Goal: Navigation & Orientation: Find specific page/section

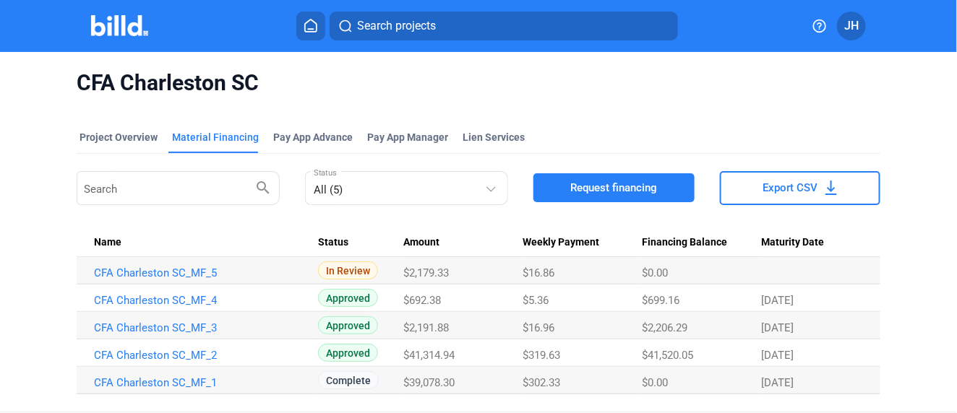
click at [308, 29] on icon at bounding box center [311, 26] width 14 height 14
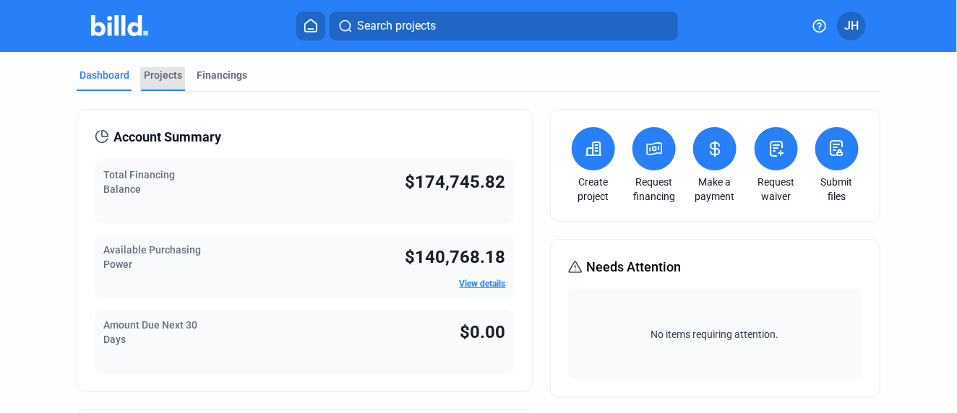
click at [170, 76] on div "Projects" at bounding box center [163, 75] width 38 height 14
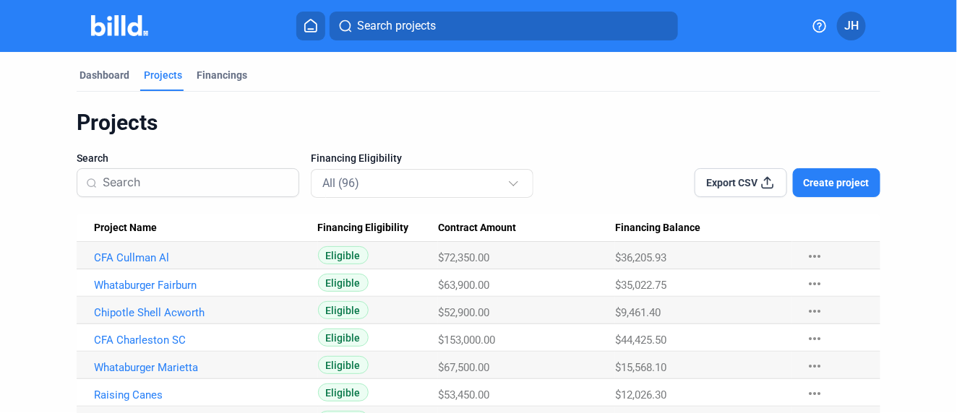
click at [120, 225] on span "Project Name" at bounding box center [125, 228] width 63 height 13
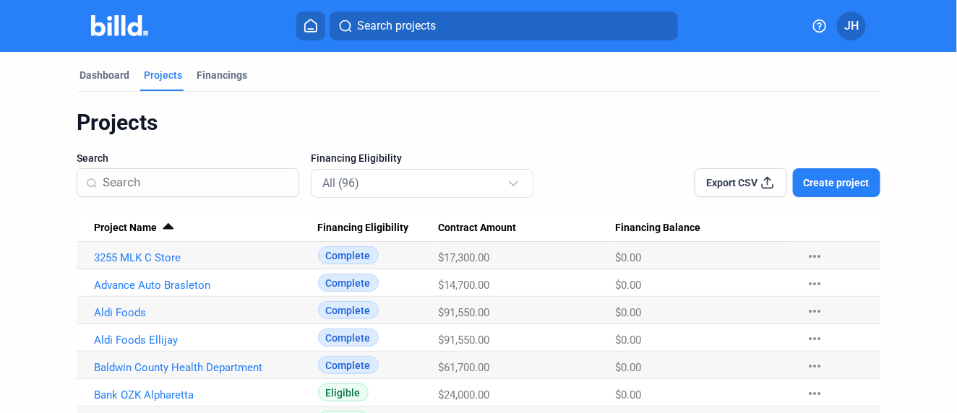
click at [166, 225] on div at bounding box center [165, 224] width 9 height 1
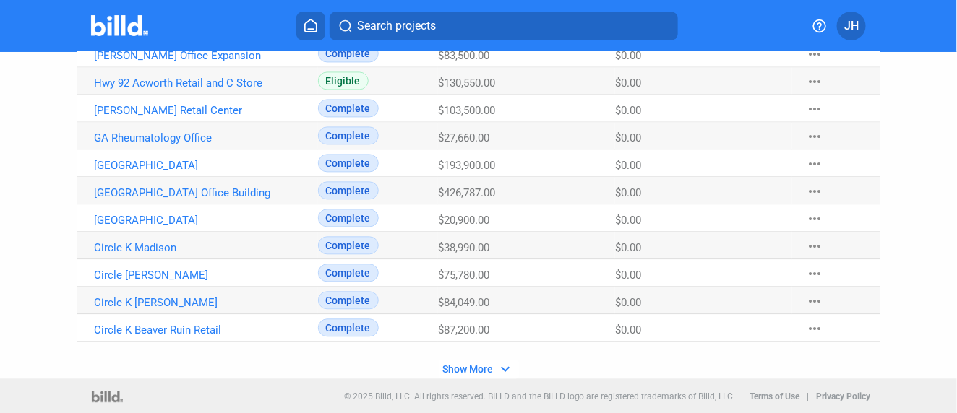
scroll to position [1000, 0]
click at [499, 365] on mat-icon "expand_more" at bounding box center [505, 368] width 17 height 17
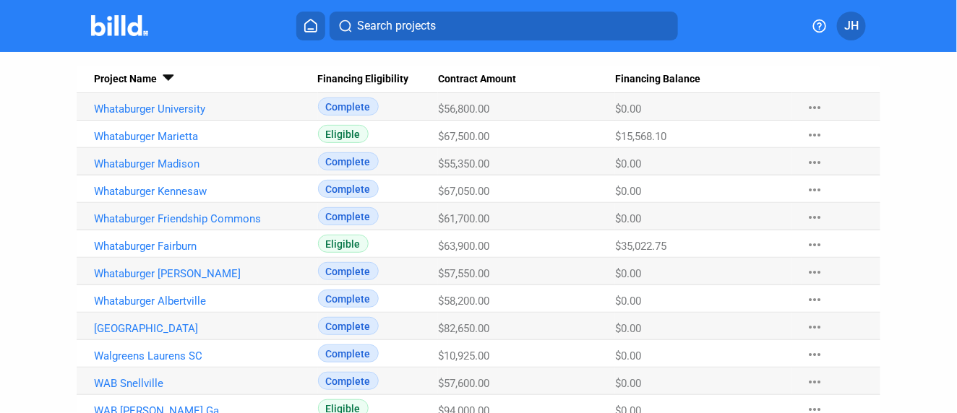
scroll to position [0, 0]
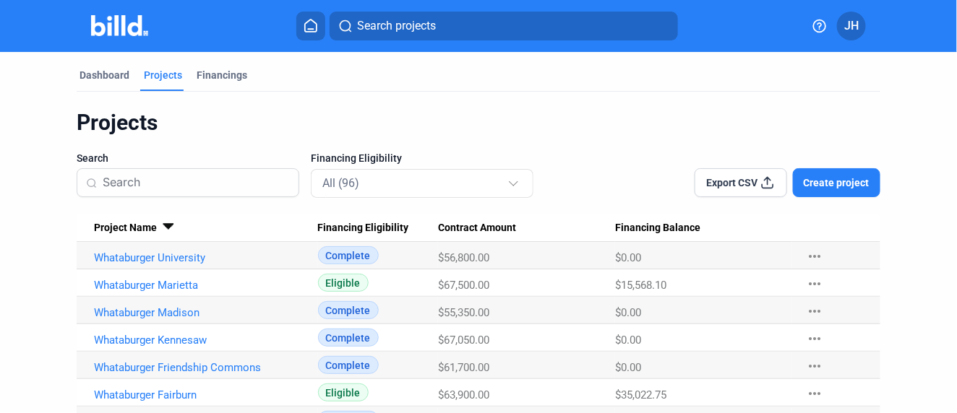
click at [113, 229] on span "Project Name" at bounding box center [125, 228] width 63 height 13
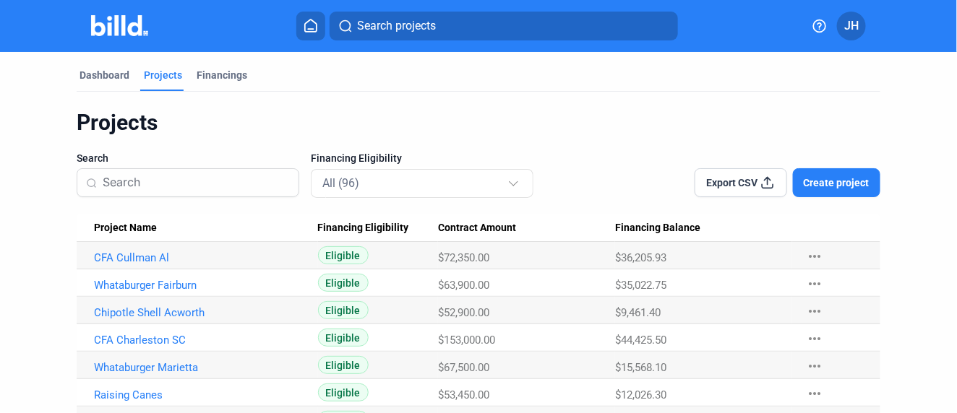
click at [136, 229] on span "Project Name" at bounding box center [125, 228] width 63 height 13
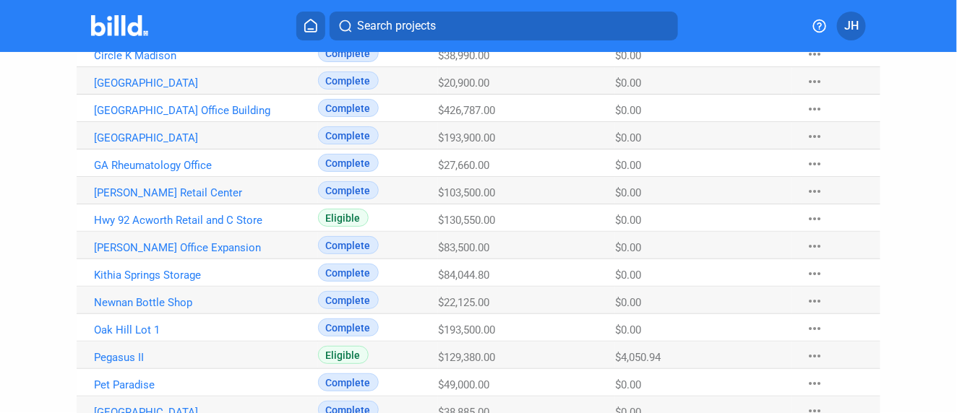
scroll to position [1847, 0]
